Goal: Find specific page/section: Find specific page/section

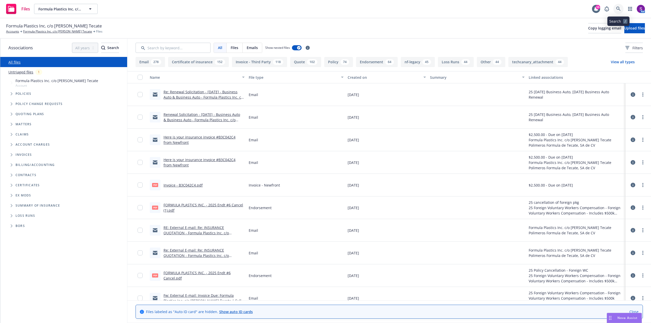
click at [617, 8] on icon at bounding box center [619, 9] width 4 height 4
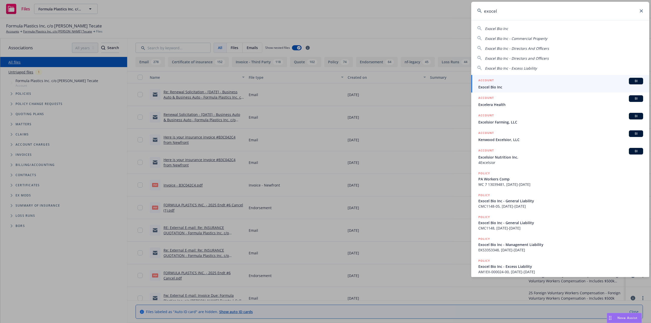
type input "exocel"
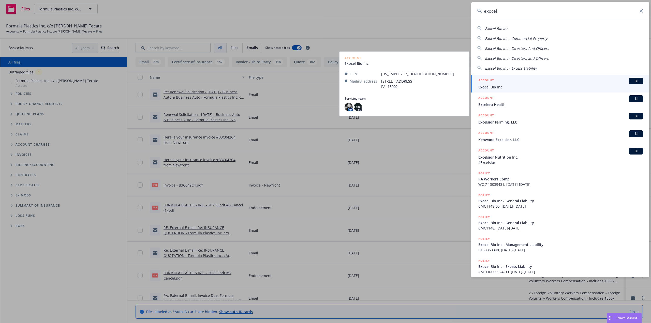
click at [493, 87] on span "Exocel Bio Inc" at bounding box center [561, 86] width 165 height 5
